Goal: Navigation & Orientation: Find specific page/section

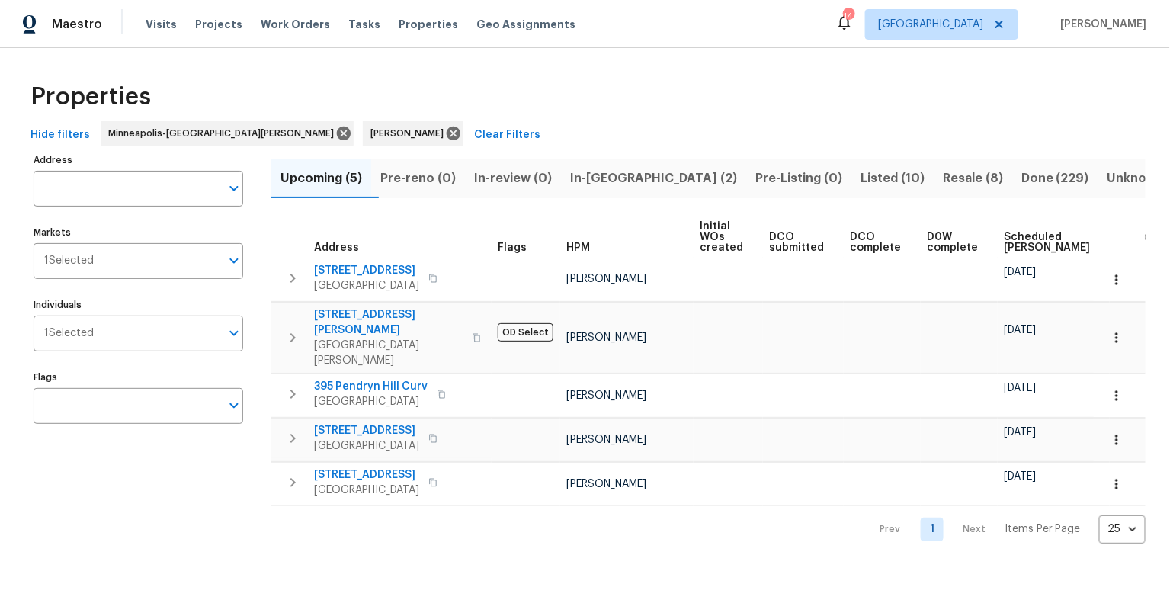
click at [860, 173] on span "Listed (10)" at bounding box center [892, 178] width 64 height 21
